Goal: Task Accomplishment & Management: Complete application form

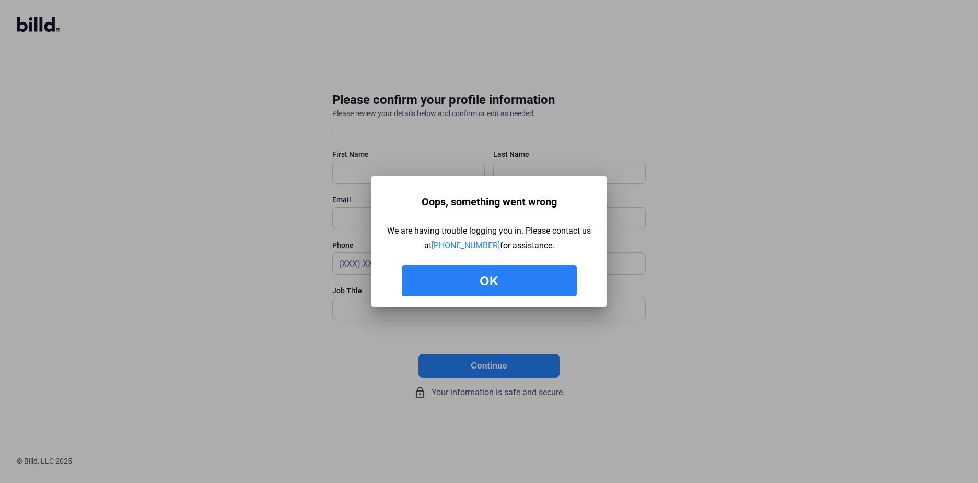
click at [511, 281] on button "Ok" at bounding box center [489, 280] width 175 height 31
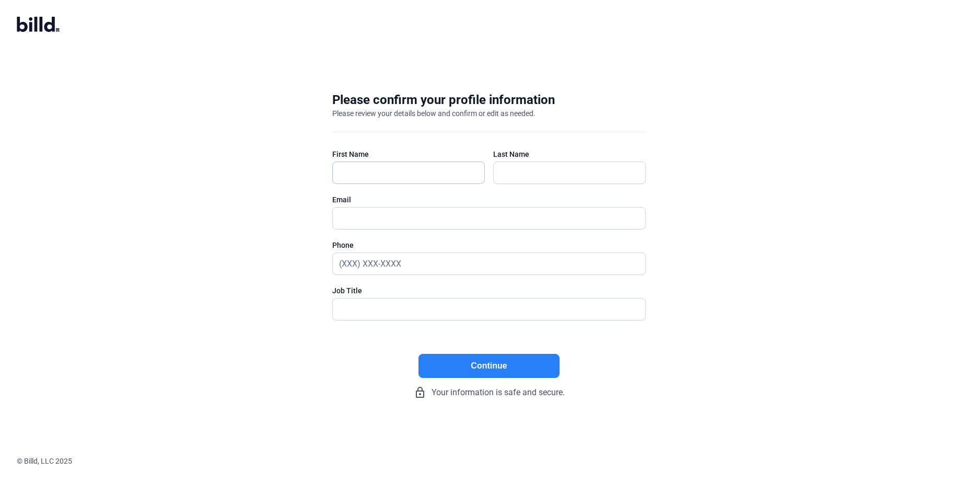
click at [349, 171] on input "text" at bounding box center [409, 172] width 152 height 21
type input "[PERSON_NAME]"
type input "Long"
type input "[EMAIL_ADDRESS][DOMAIN_NAME]"
type input "[PHONE_NUMBER]"
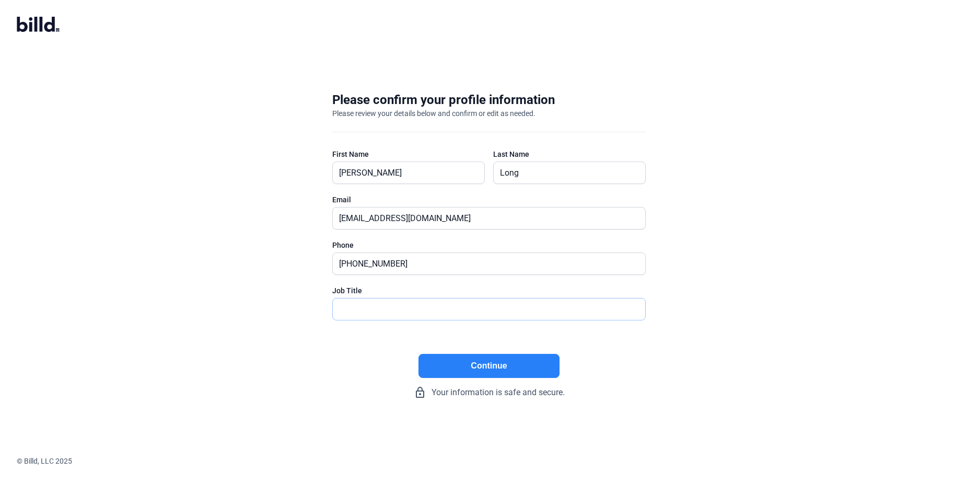
type input "President"
click at [483, 365] on button "Continue" at bounding box center [488, 366] width 141 height 24
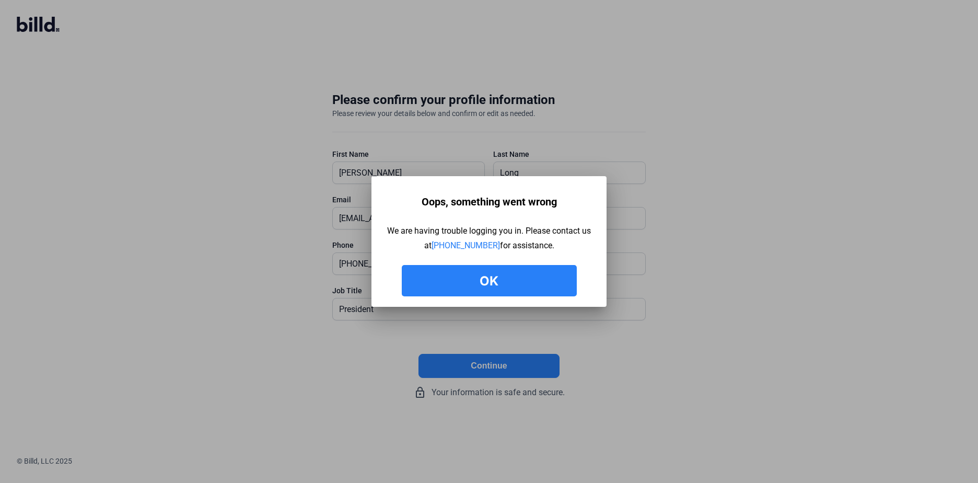
click at [510, 283] on button "Ok" at bounding box center [489, 280] width 175 height 31
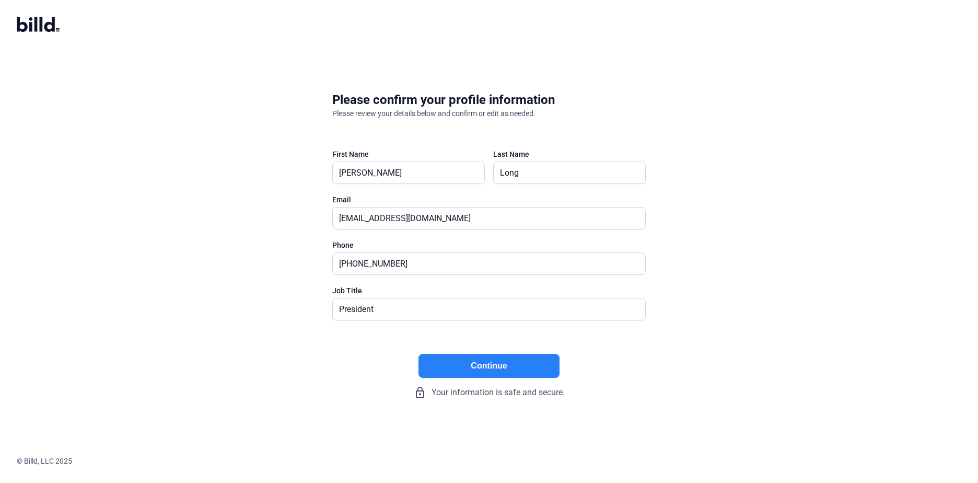
click at [483, 362] on button "Continue" at bounding box center [488, 366] width 141 height 24
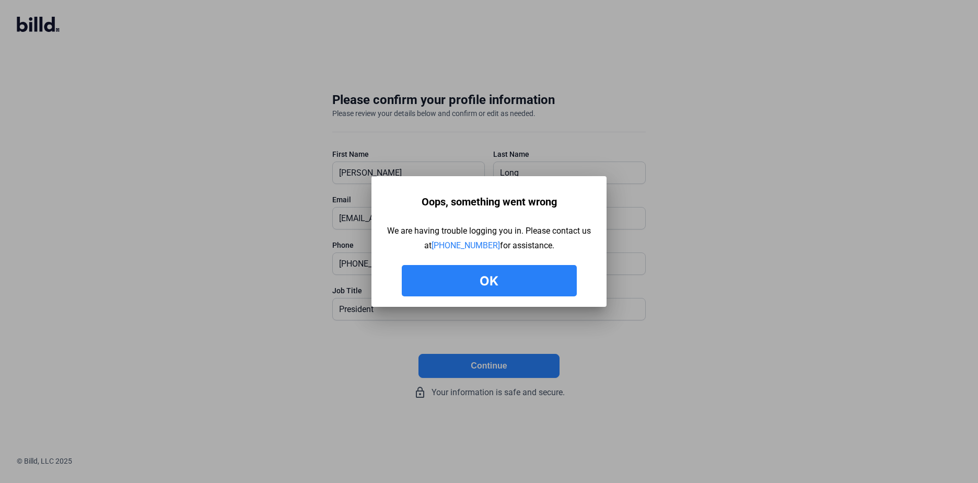
click at [485, 277] on button "Ok" at bounding box center [489, 280] width 175 height 31
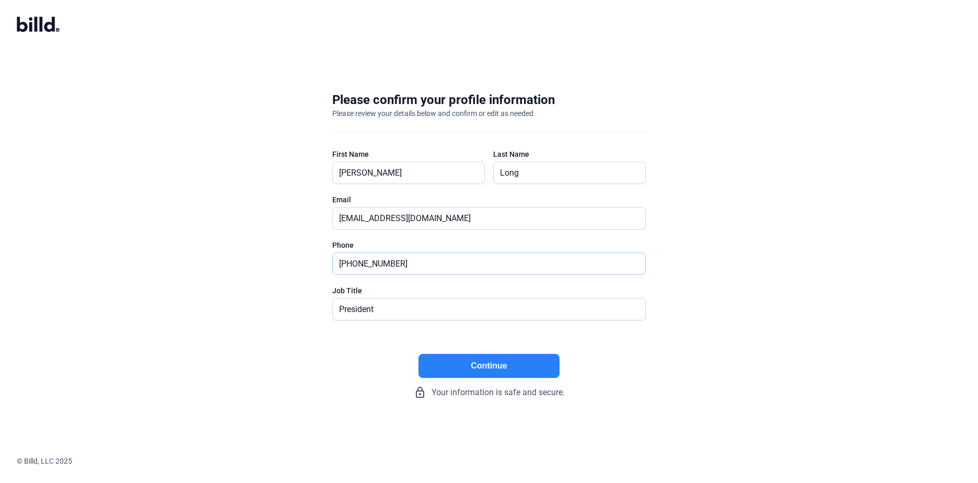
drag, startPoint x: 363, startPoint y: 261, endPoint x: 380, endPoint y: 263, distance: 17.4
click at [380, 263] on input "[PHONE_NUMBER]" at bounding box center [489, 263] width 312 height 21
type input "[PHONE_NUMBER]"
click at [481, 359] on button "Continue" at bounding box center [488, 366] width 141 height 24
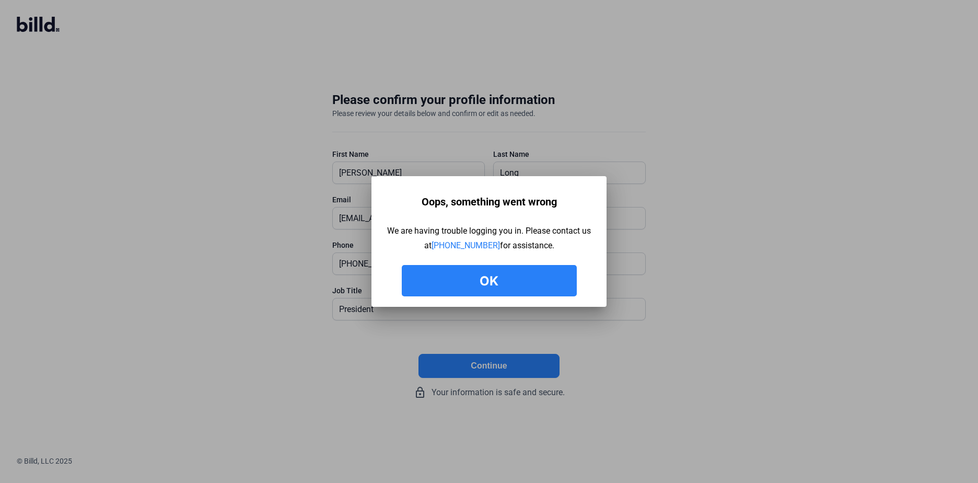
click at [490, 280] on button "Ok" at bounding box center [489, 280] width 175 height 31
